Goal: Find specific page/section: Find specific page/section

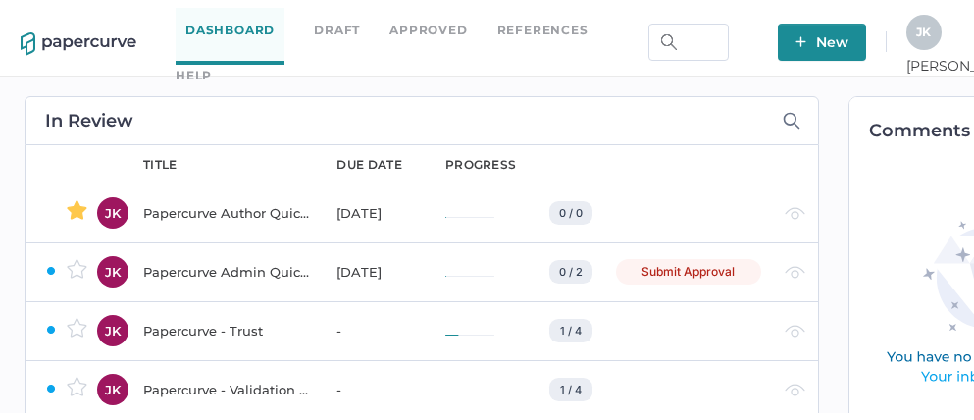
scroll to position [0, 26]
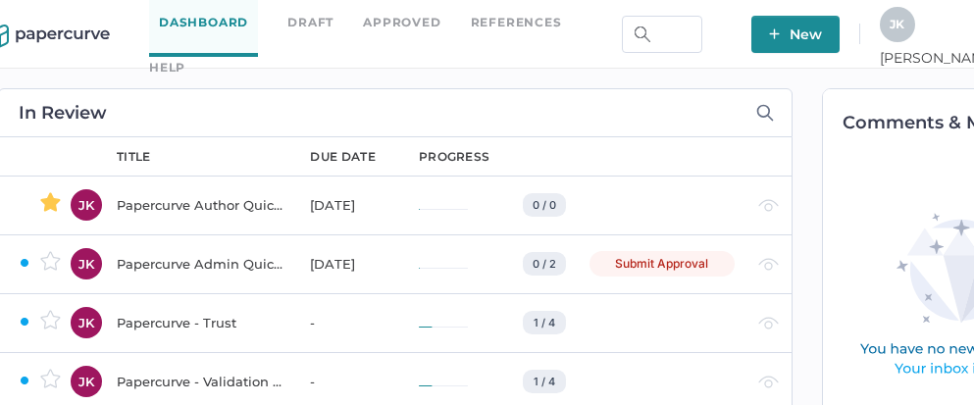
click at [915, 35] on div "J K" at bounding box center [897, 24] width 35 height 35
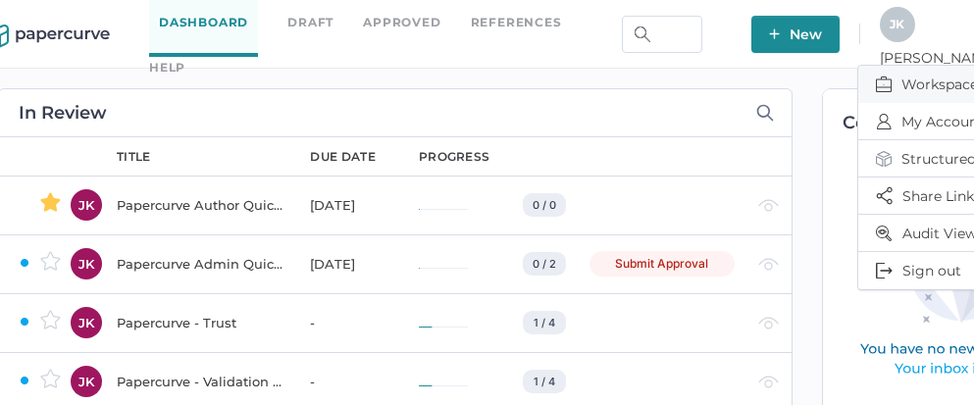
click at [913, 78] on span "Workspace" at bounding box center [958, 84] width 165 height 37
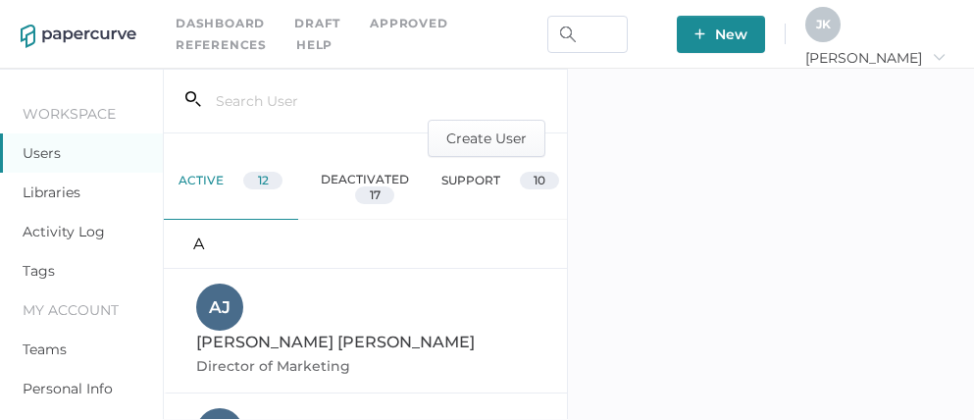
click at [69, 231] on link "Activity Log" at bounding box center [64, 232] width 82 height 18
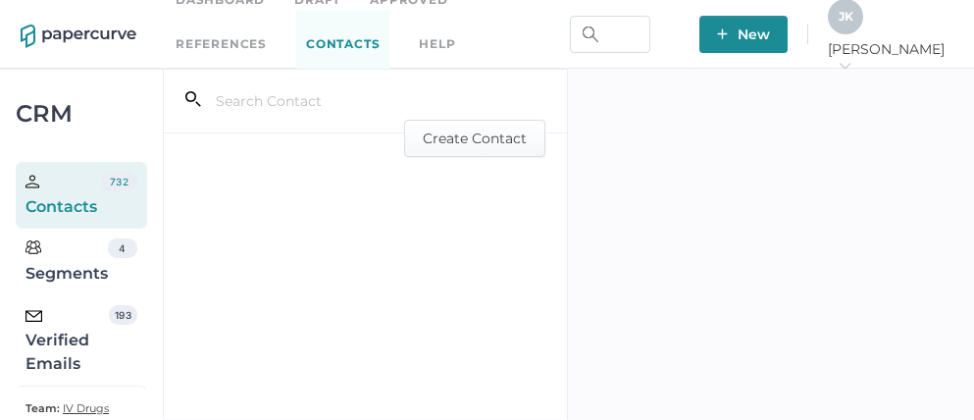
click at [79, 330] on div "Verified Emails" at bounding box center [67, 340] width 83 height 71
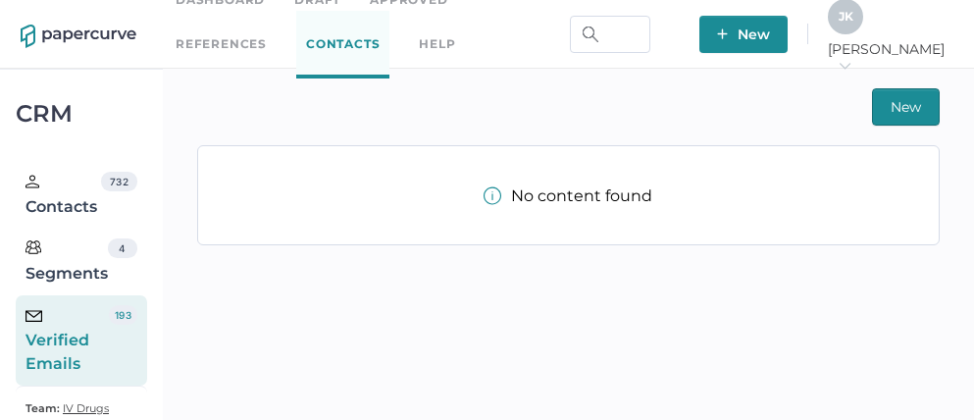
scroll to position [45, 0]
